Goal: Task Accomplishment & Management: Manage account settings

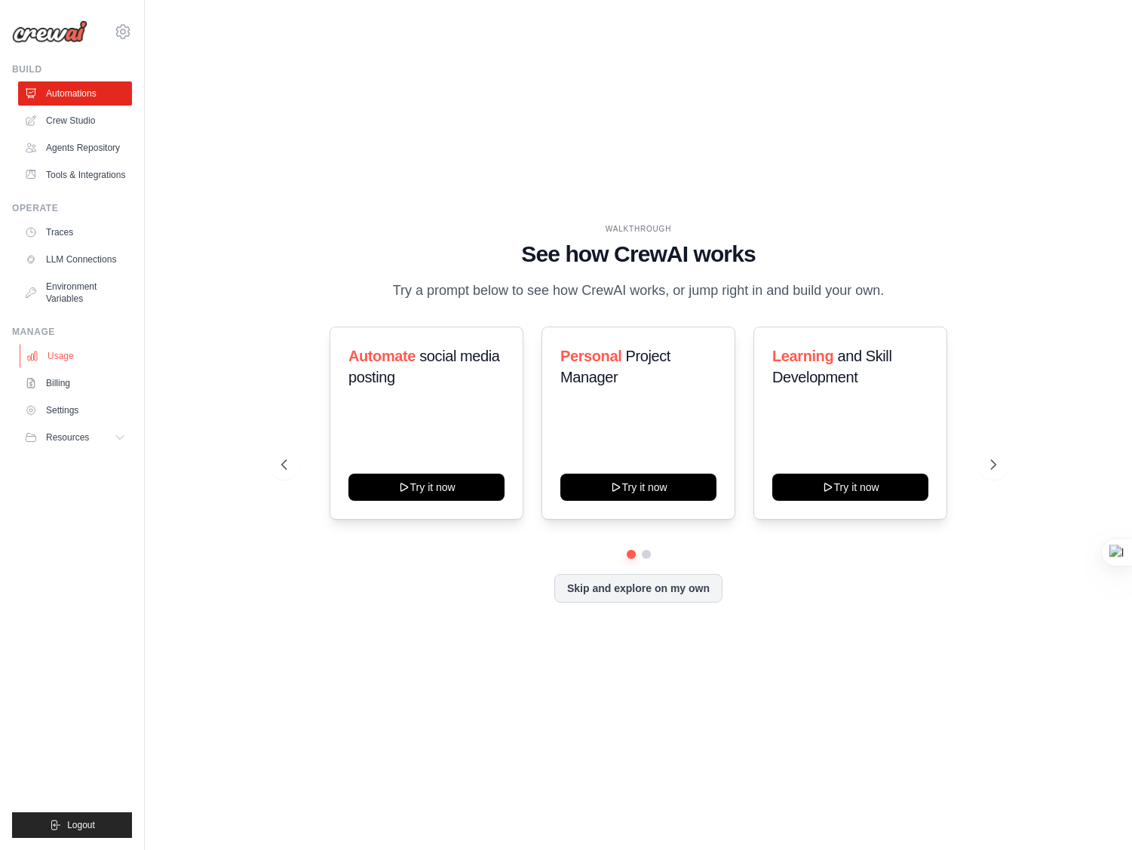
click at [69, 360] on link "Usage" at bounding box center [77, 356] width 114 height 24
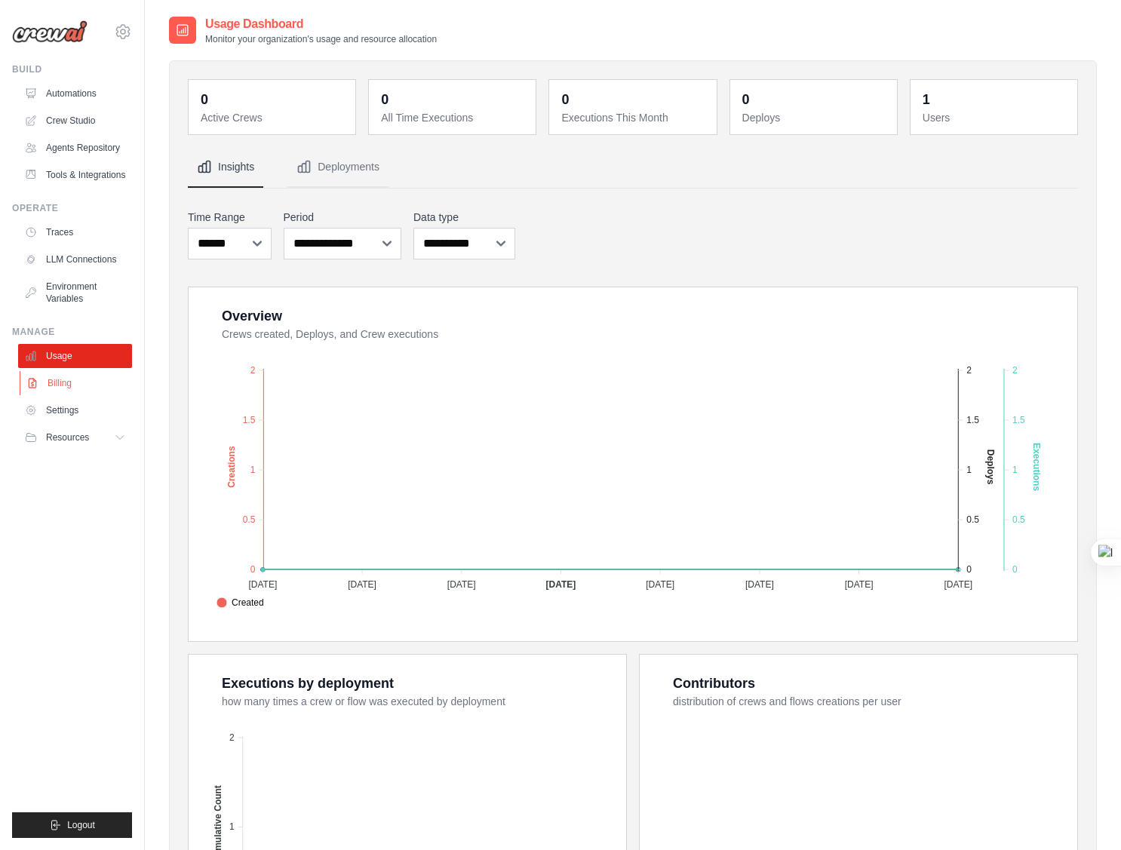
click at [64, 385] on link "Billing" at bounding box center [77, 383] width 114 height 24
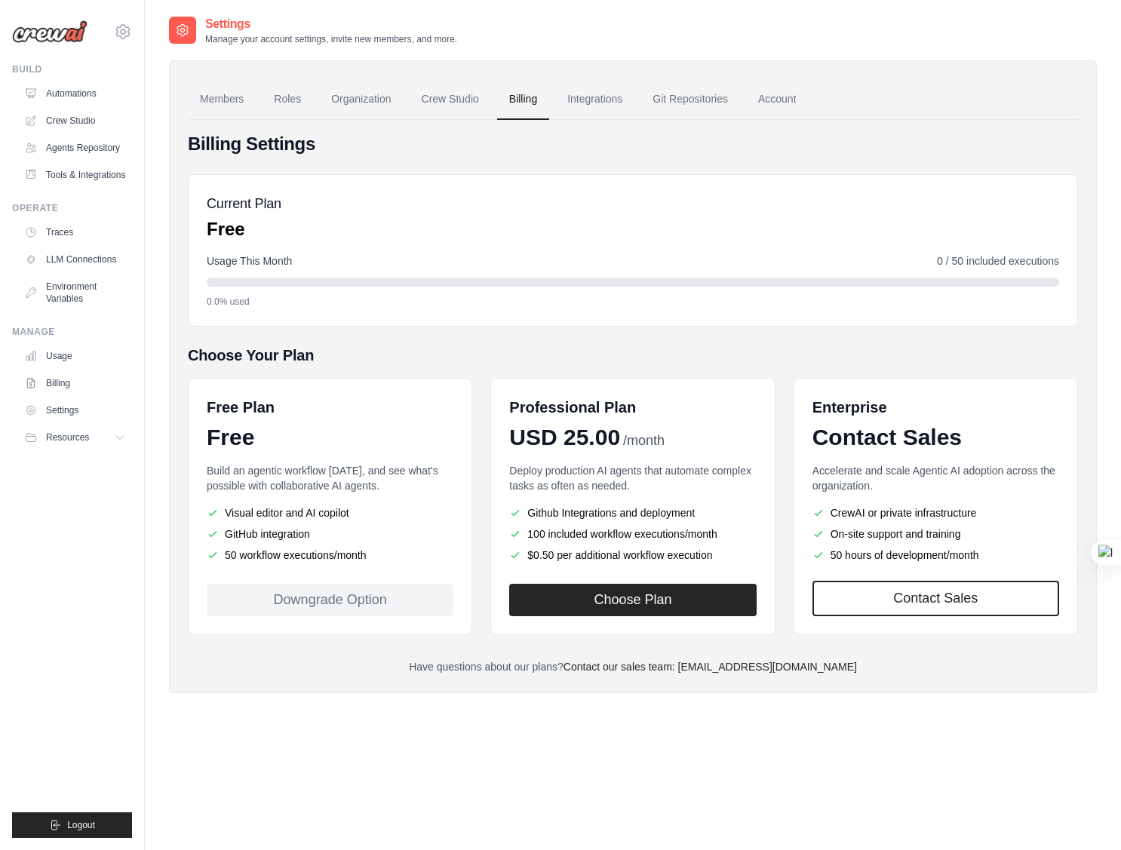
click at [376, 330] on div "Billing Settings Current Plan Free Usage This Month 0 / 50 included executions …" at bounding box center [633, 403] width 890 height 542
click at [474, 102] on link "Crew Studio" at bounding box center [450, 99] width 81 height 41
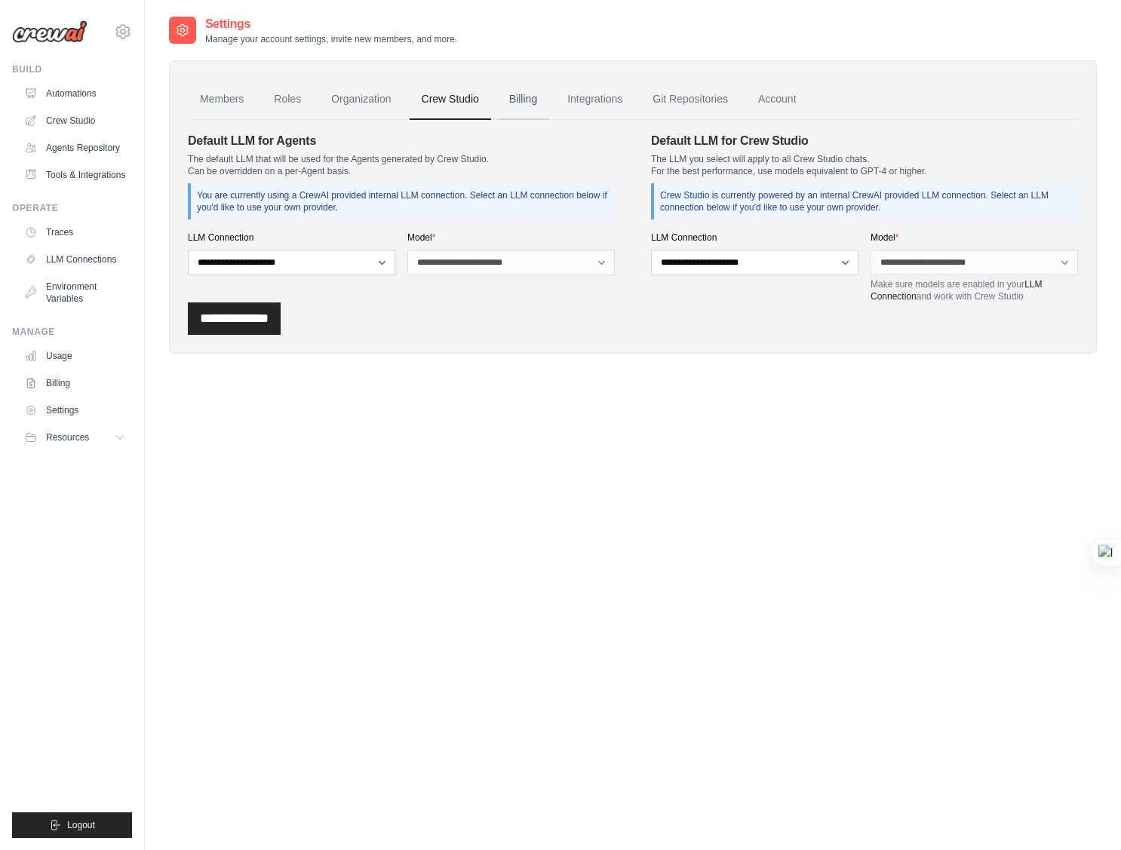
click at [517, 92] on link "Billing" at bounding box center [523, 99] width 52 height 41
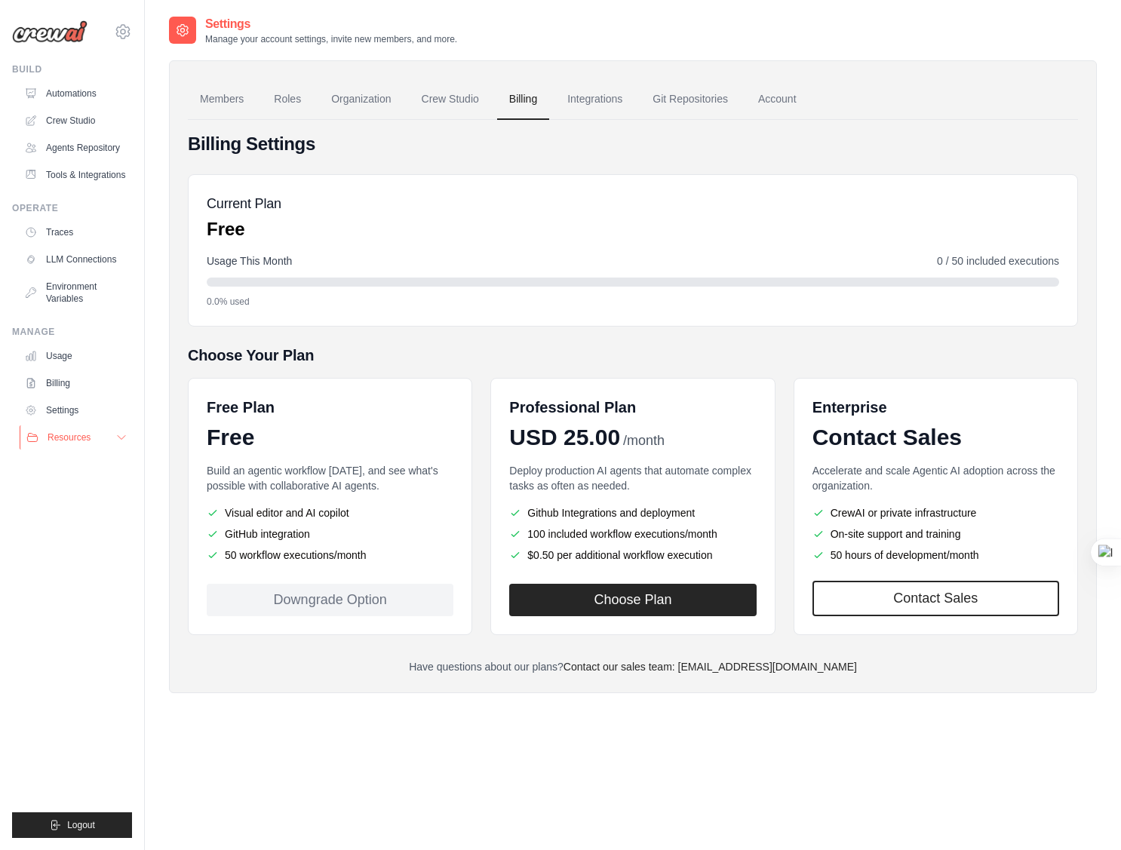
click at [112, 434] on button "Resources" at bounding box center [77, 437] width 114 height 24
click at [78, 122] on link "Crew Studio" at bounding box center [77, 121] width 114 height 24
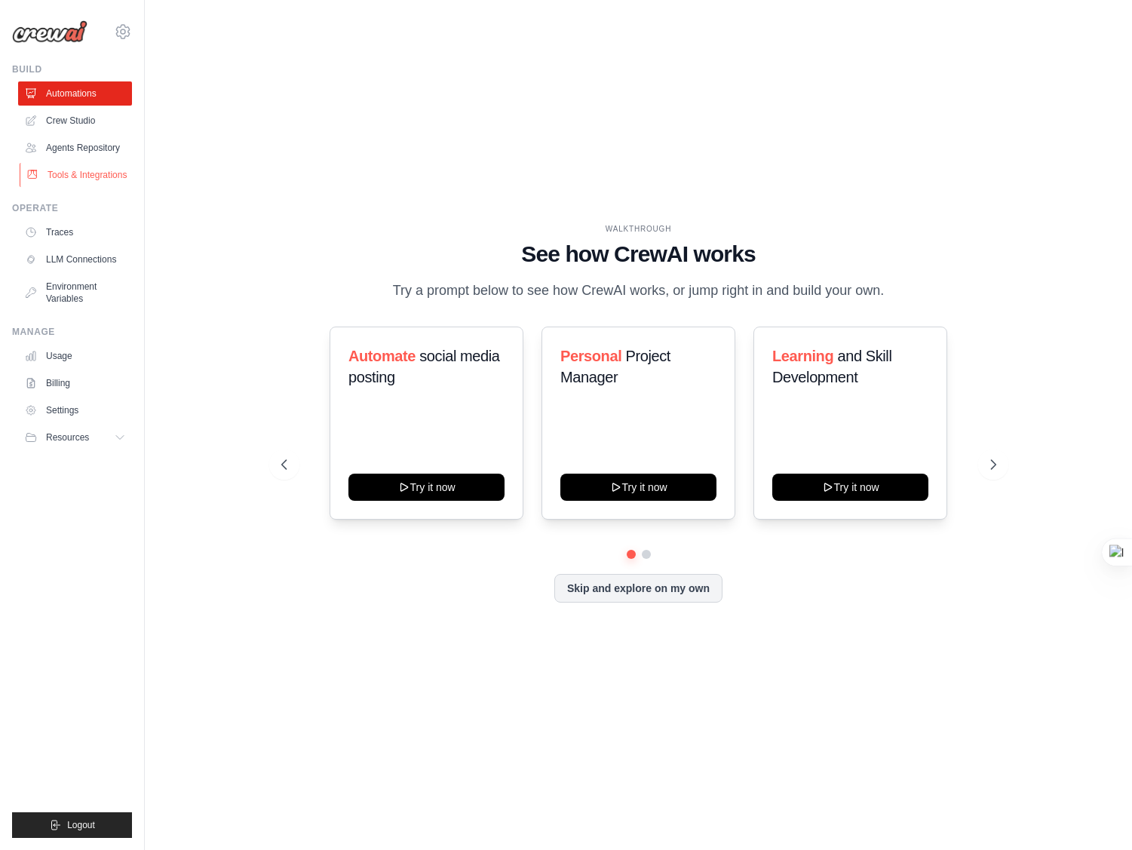
click at [72, 179] on link "Tools & Integrations" at bounding box center [77, 175] width 114 height 24
